Goal: Information Seeking & Learning: Learn about a topic

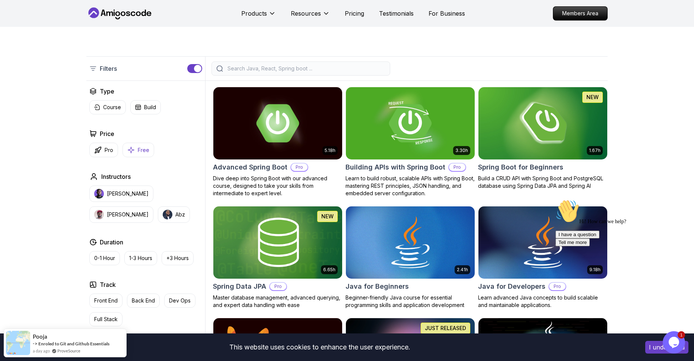
click at [140, 151] on p "Free" at bounding box center [144, 149] width 12 height 7
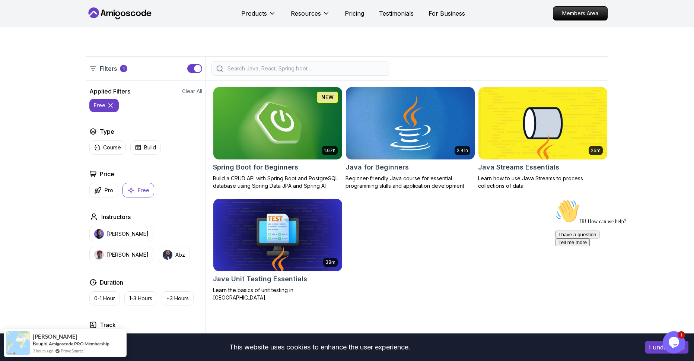
click at [467, 146] on div "2.41h" at bounding box center [462, 150] width 16 height 9
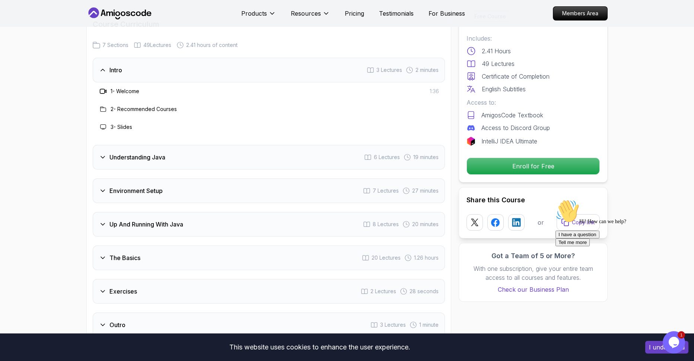
scroll to position [1092, 0]
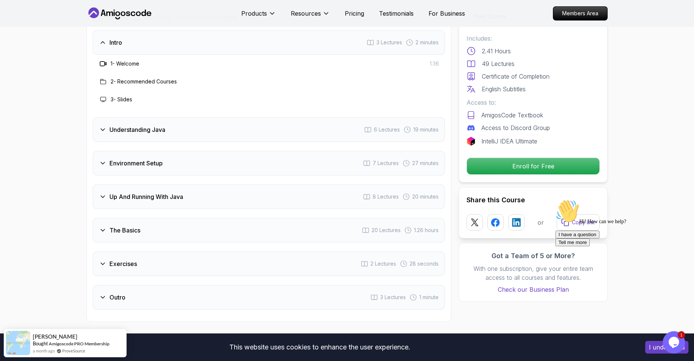
click at [101, 117] on div "Understanding Java 6 Lectures 19 minutes" at bounding box center [269, 129] width 352 height 25
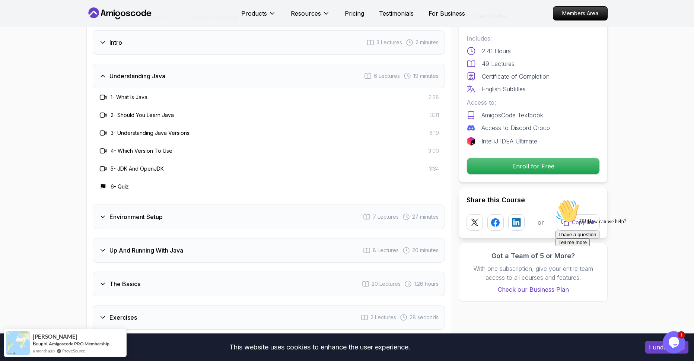
click at [103, 216] on icon at bounding box center [103, 217] width 4 height 2
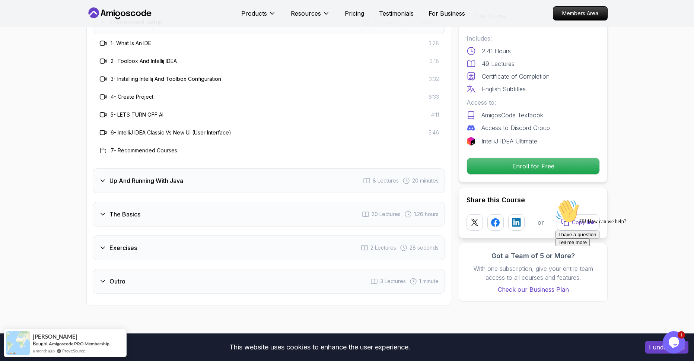
scroll to position [1228, 0]
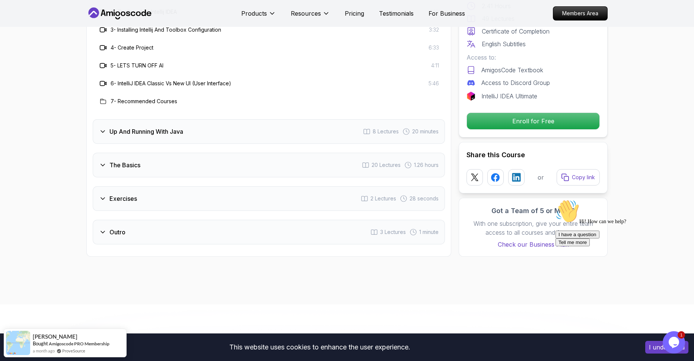
click at [97, 119] on div "Up And Running With Java 8 Lectures 20 minutes" at bounding box center [269, 131] width 352 height 25
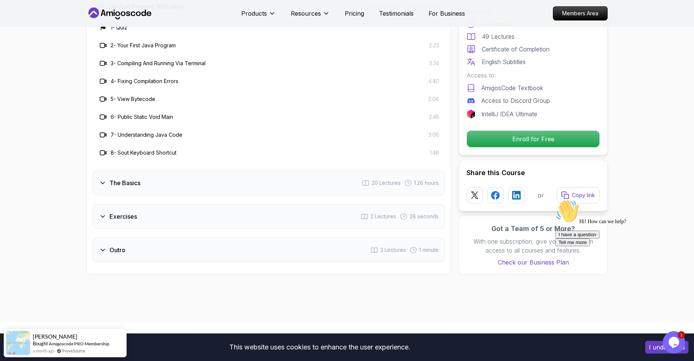
click at [96, 170] on div "The Basics 20 Lectures 1.26 hours" at bounding box center [269, 182] width 352 height 25
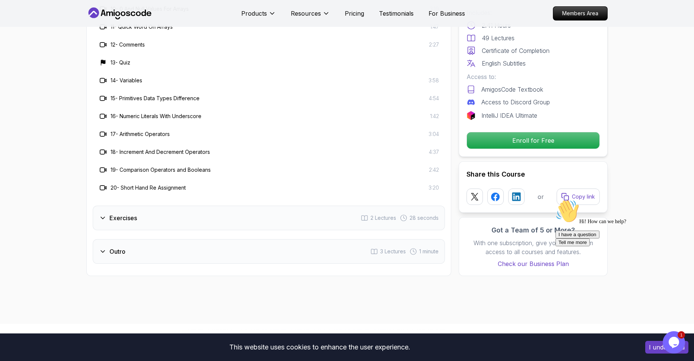
scroll to position [1442, 0]
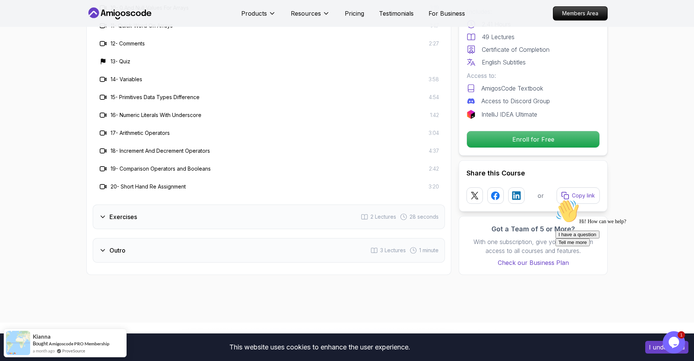
click at [106, 212] on div "Exercises" at bounding box center [118, 216] width 38 height 9
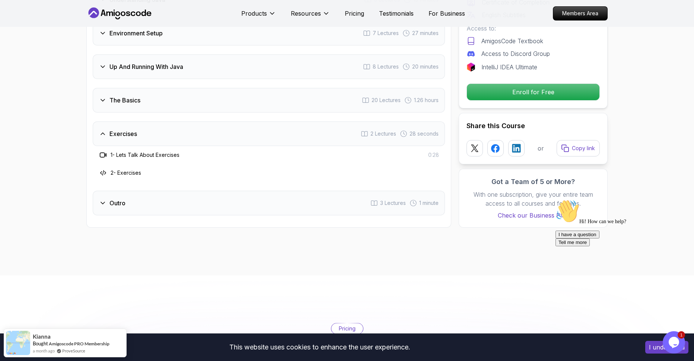
scroll to position [1167, 0]
click at [106, 191] on div "Outro 3 Lectures 1 minute" at bounding box center [269, 203] width 352 height 25
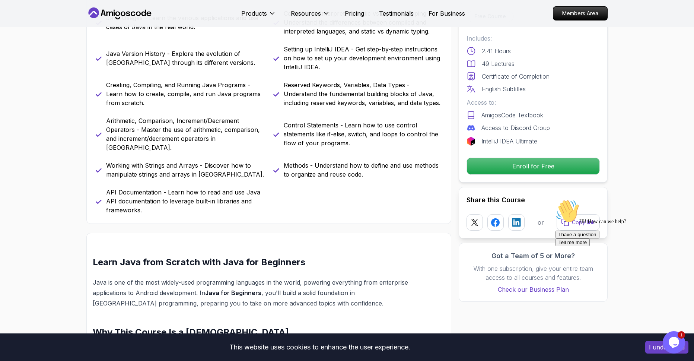
scroll to position [0, 0]
